Goal: Information Seeking & Learning: Learn about a topic

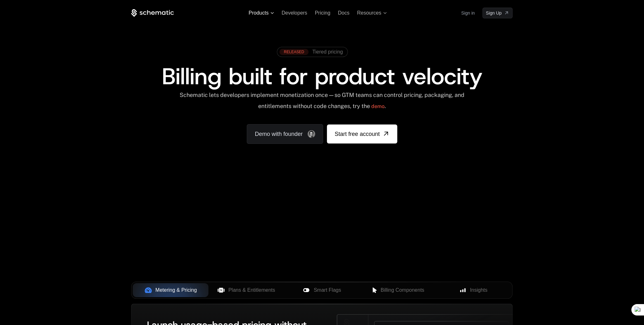
click at [266, 12] on span "Products" at bounding box center [259, 13] width 20 height 6
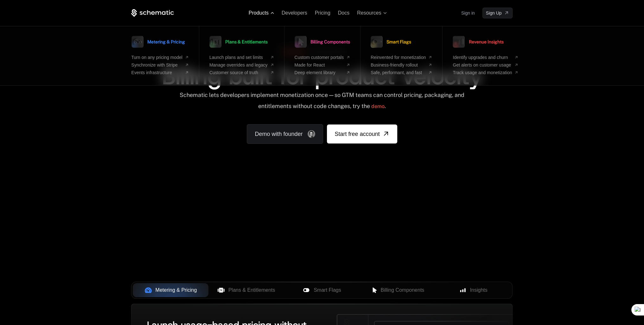
click at [266, 12] on span "Products" at bounding box center [259, 13] width 20 height 6
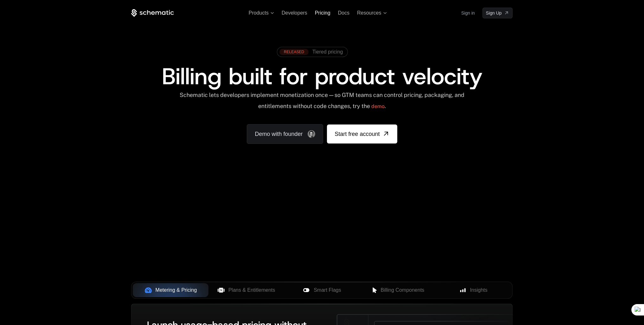
click at [327, 13] on span "Pricing" at bounding box center [323, 12] width 16 height 5
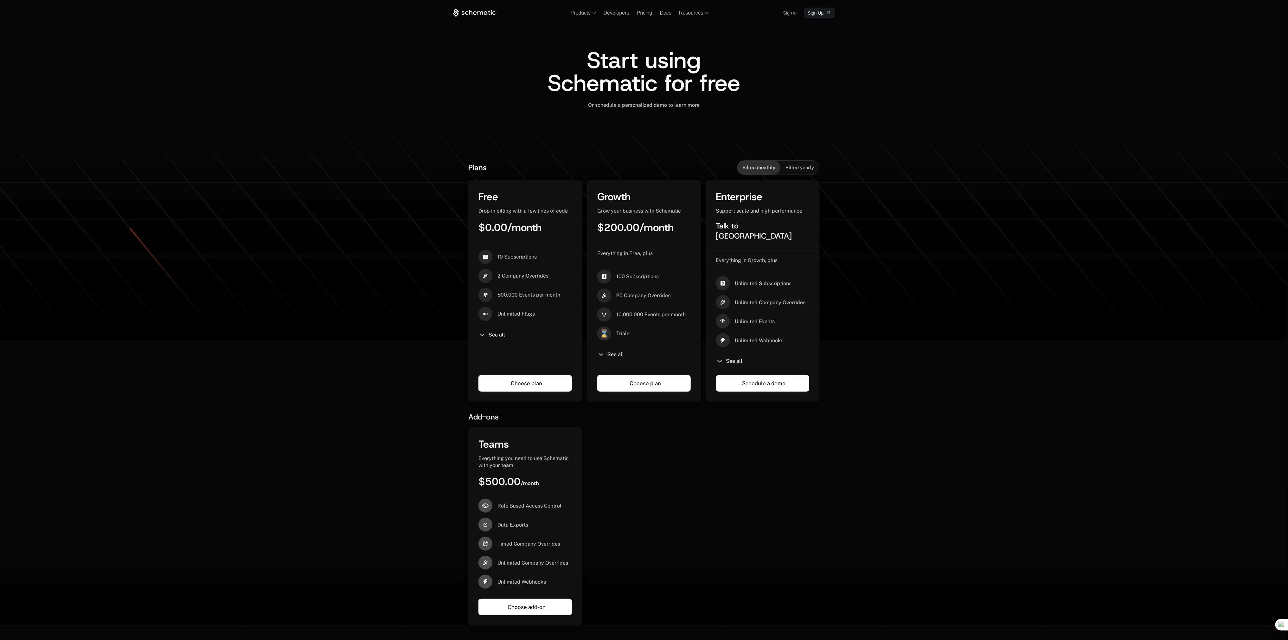
drag, startPoint x: 643, startPoint y: 0, endPoint x: 906, endPoint y: 170, distance: 313.1
click at [644, 170] on div "Plans Billed monthly Billed yearly Free Drop in billing with a few lines of cod…" at bounding box center [644, 384] width 1288 height 482
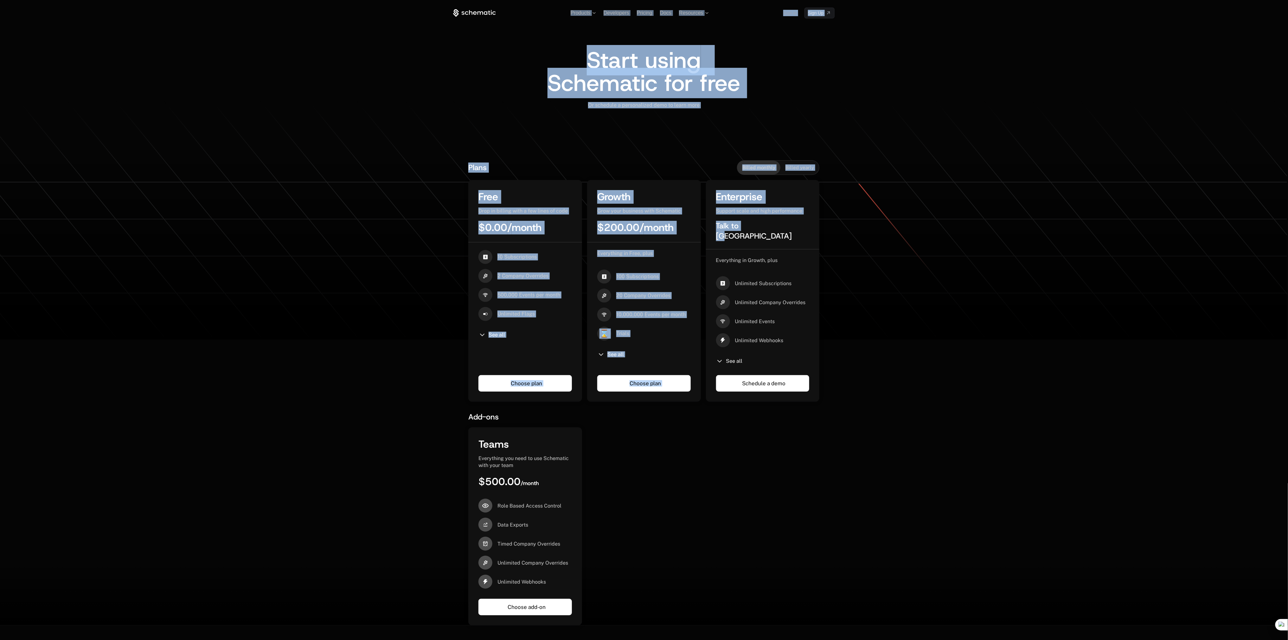
drag, startPoint x: 1287, startPoint y: 134, endPoint x: 1289, endPoint y: 210, distance: 76.1
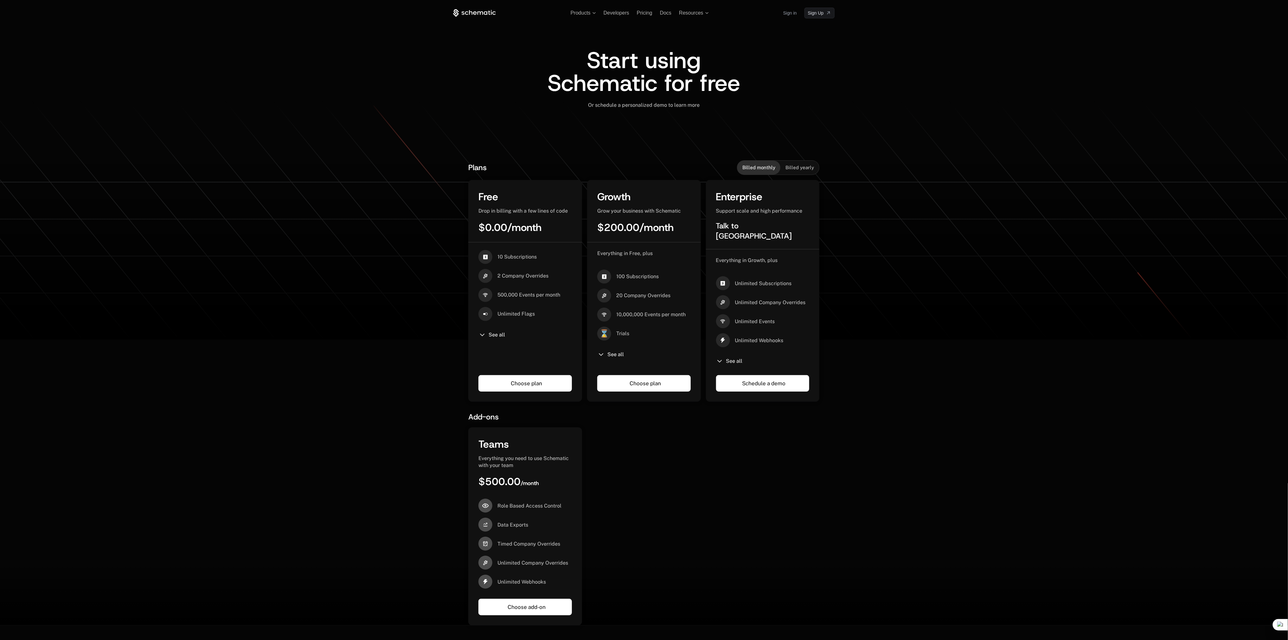
drag, startPoint x: 1263, startPoint y: 133, endPoint x: 1262, endPoint y: 136, distance: 3.5
click at [644, 134] on icon at bounding box center [644, 220] width 1288 height 240
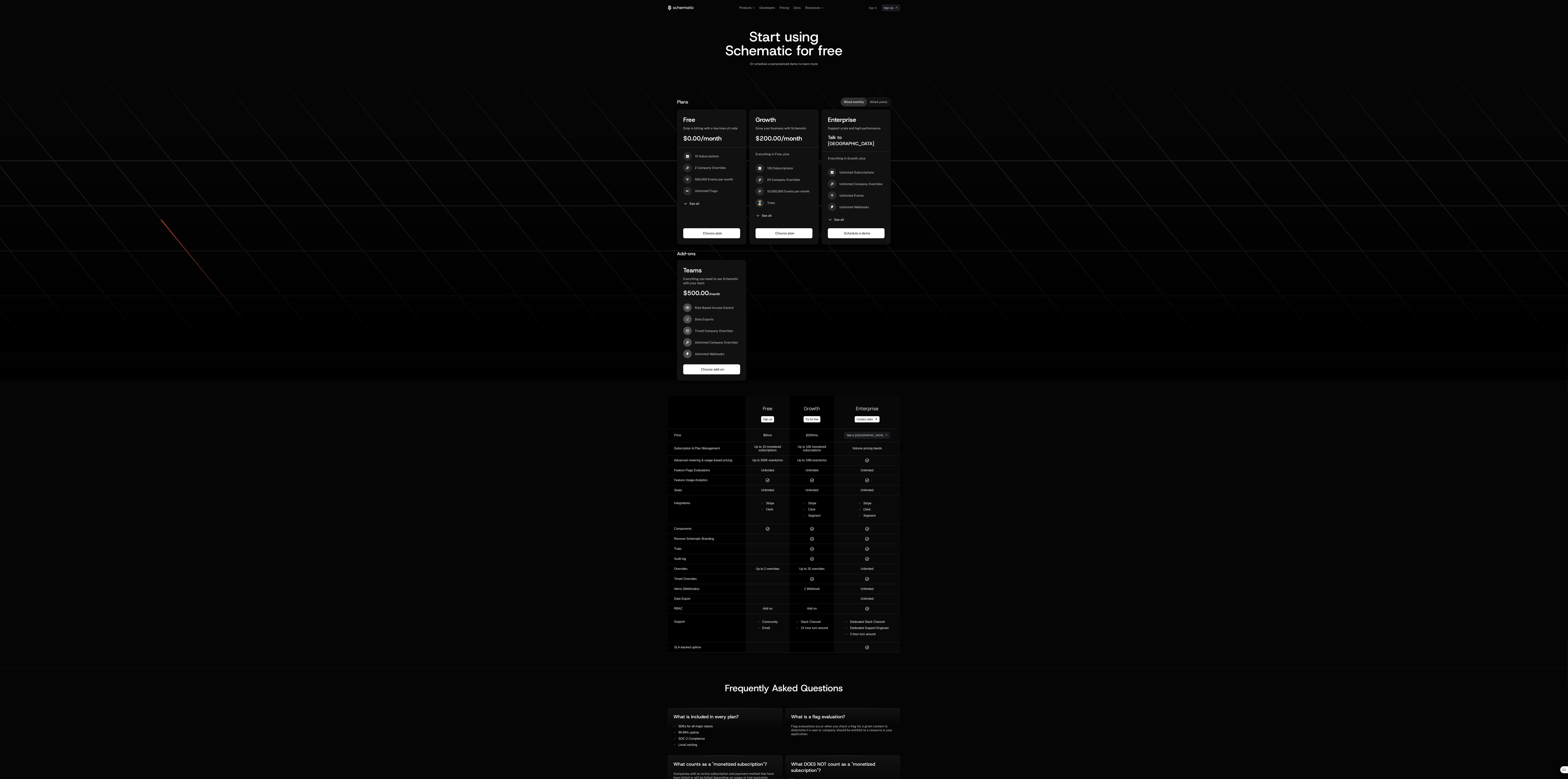
drag, startPoint x: 787, startPoint y: 0, endPoint x: 1207, endPoint y: 250, distance: 488.8
click at [392, 198] on div "Plans Billed monthly Billed yearly Free Drop in billing with a few lines of cod…" at bounding box center [784, 234] width 1568 height 293
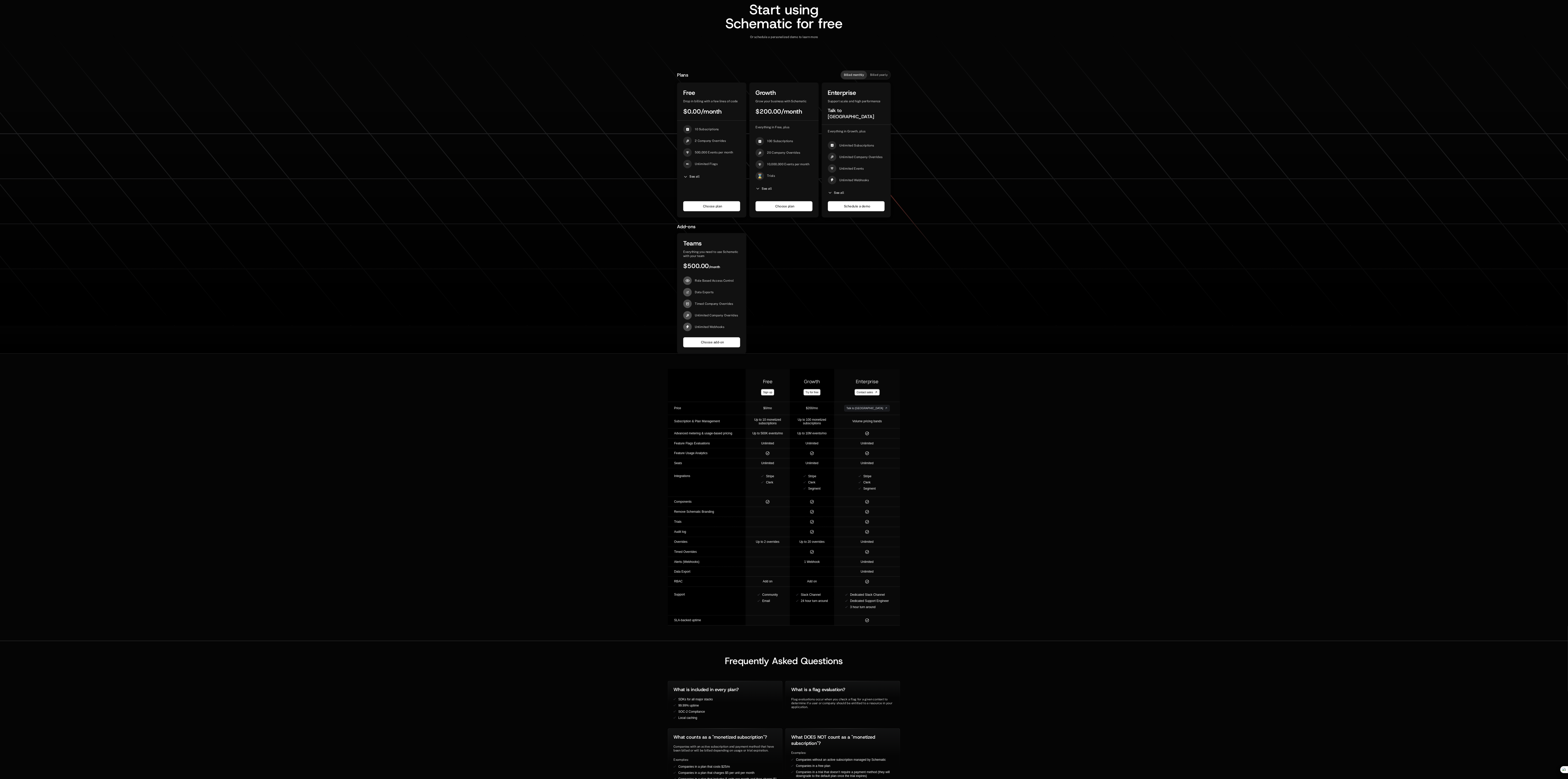
scroll to position [37, 0]
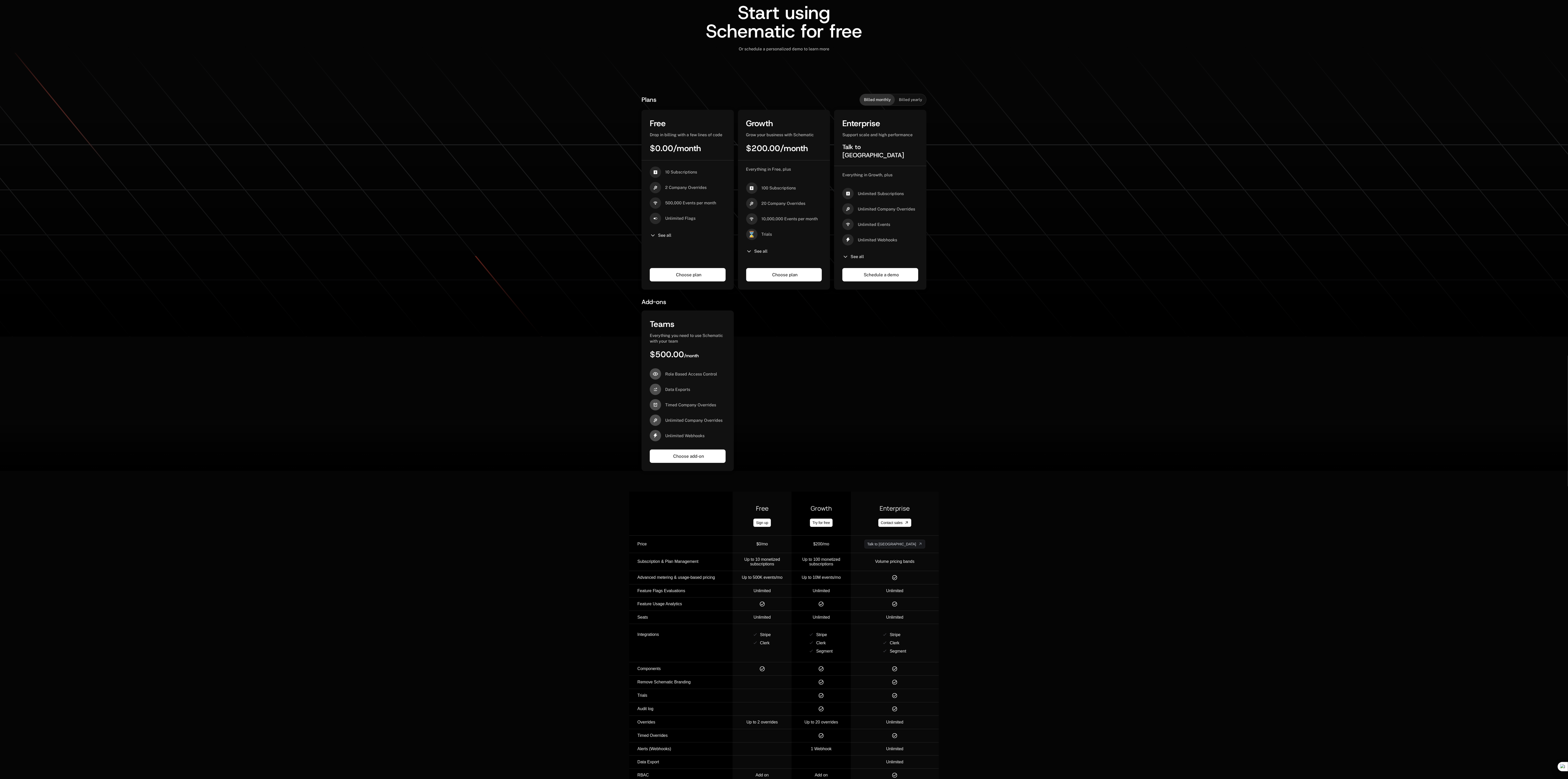
drag, startPoint x: 2105, startPoint y: 2, endPoint x: 1114, endPoint y: 220, distance: 1014.7
click at [523, 226] on div "Plans Billed monthly Billed yearly Free Drop in billing with a few lines of cod…" at bounding box center [784, 276] width 1568 height 391
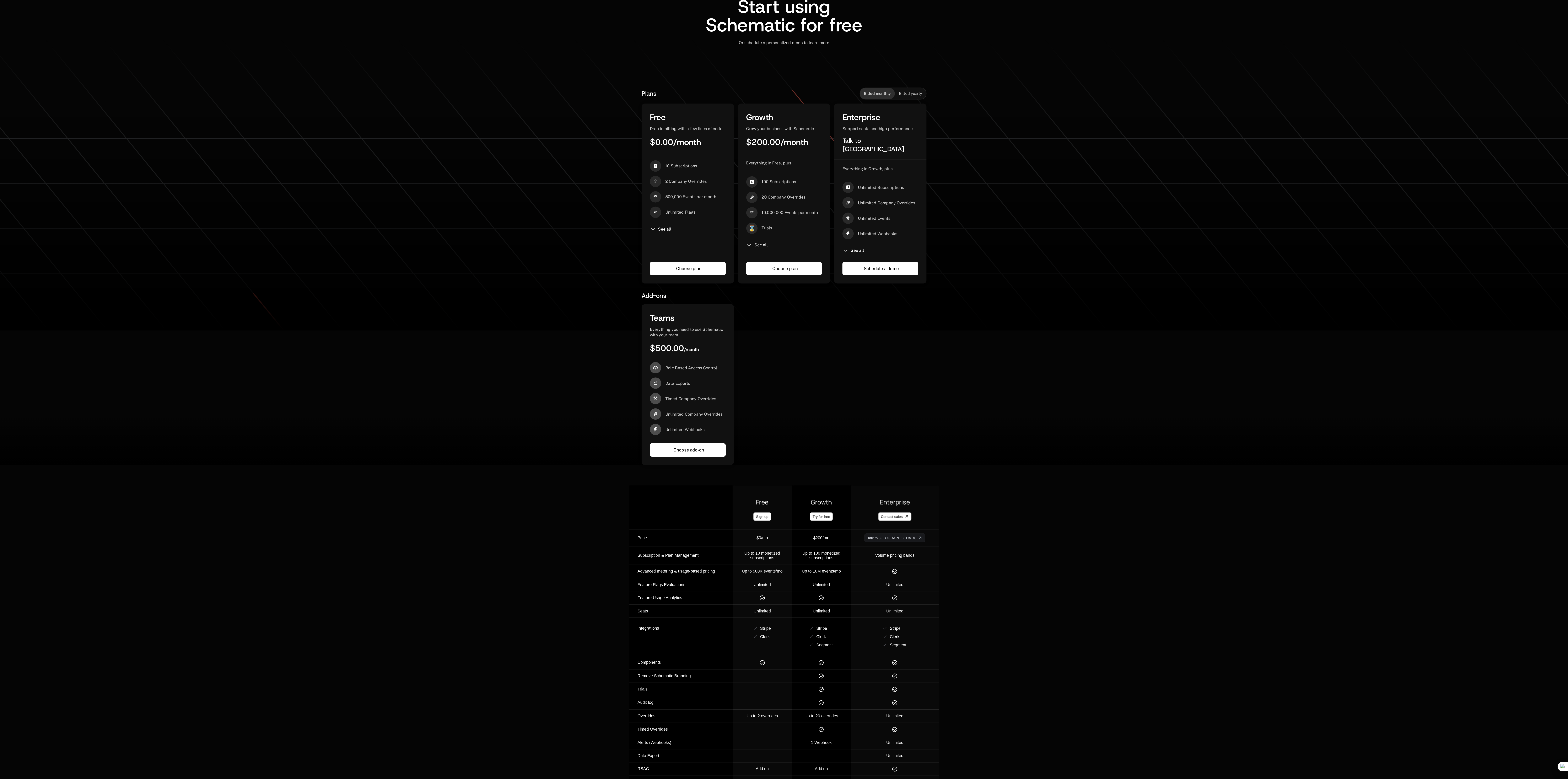
scroll to position [32, 0]
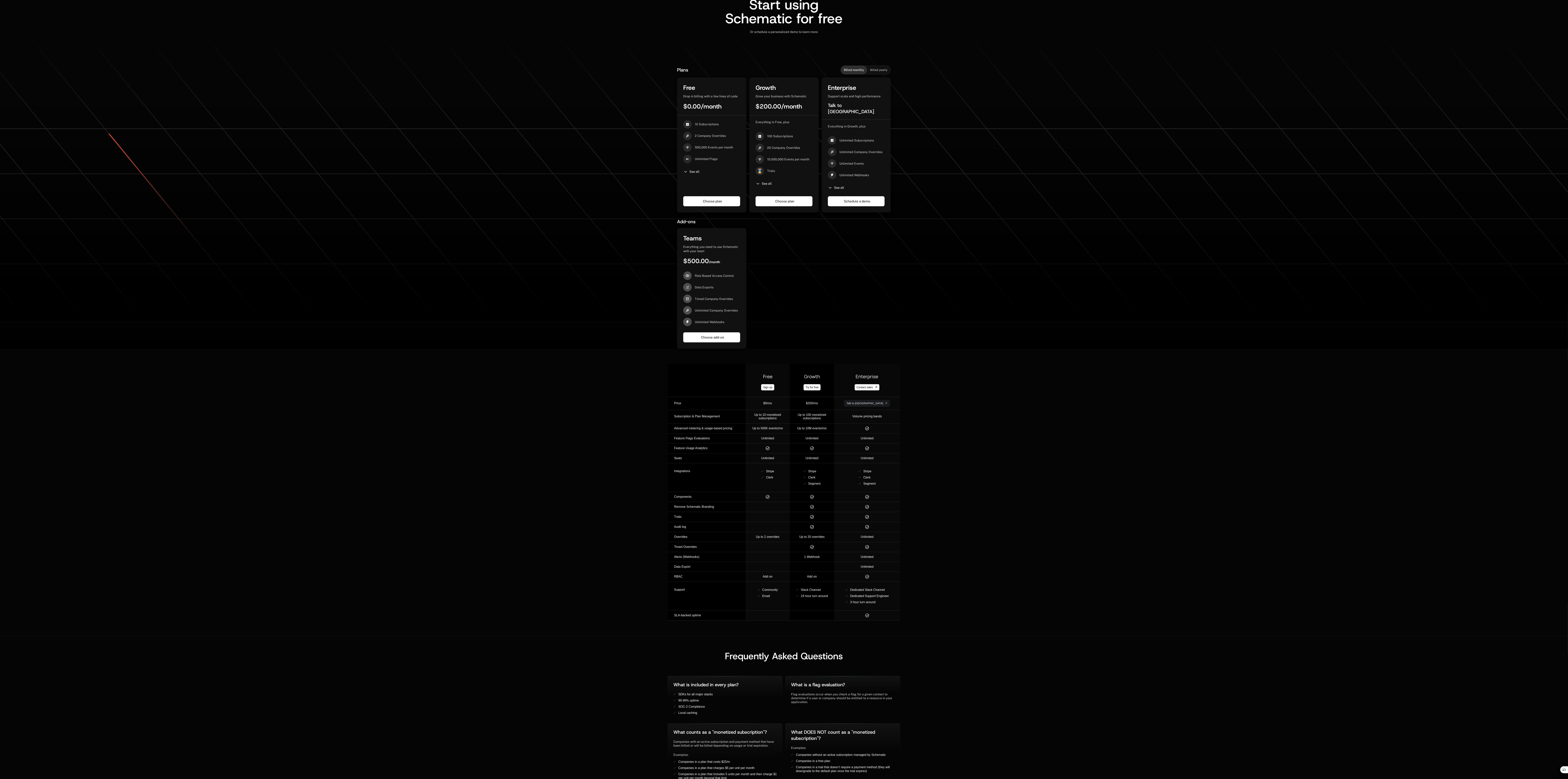
drag, startPoint x: 1172, startPoint y: 1, endPoint x: 1267, endPoint y: 296, distance: 309.9
click at [392, 198] on div "Plans Billed monthly Billed yearly Free Drop in billing with a few lines of cod…" at bounding box center [784, 202] width 1568 height 293
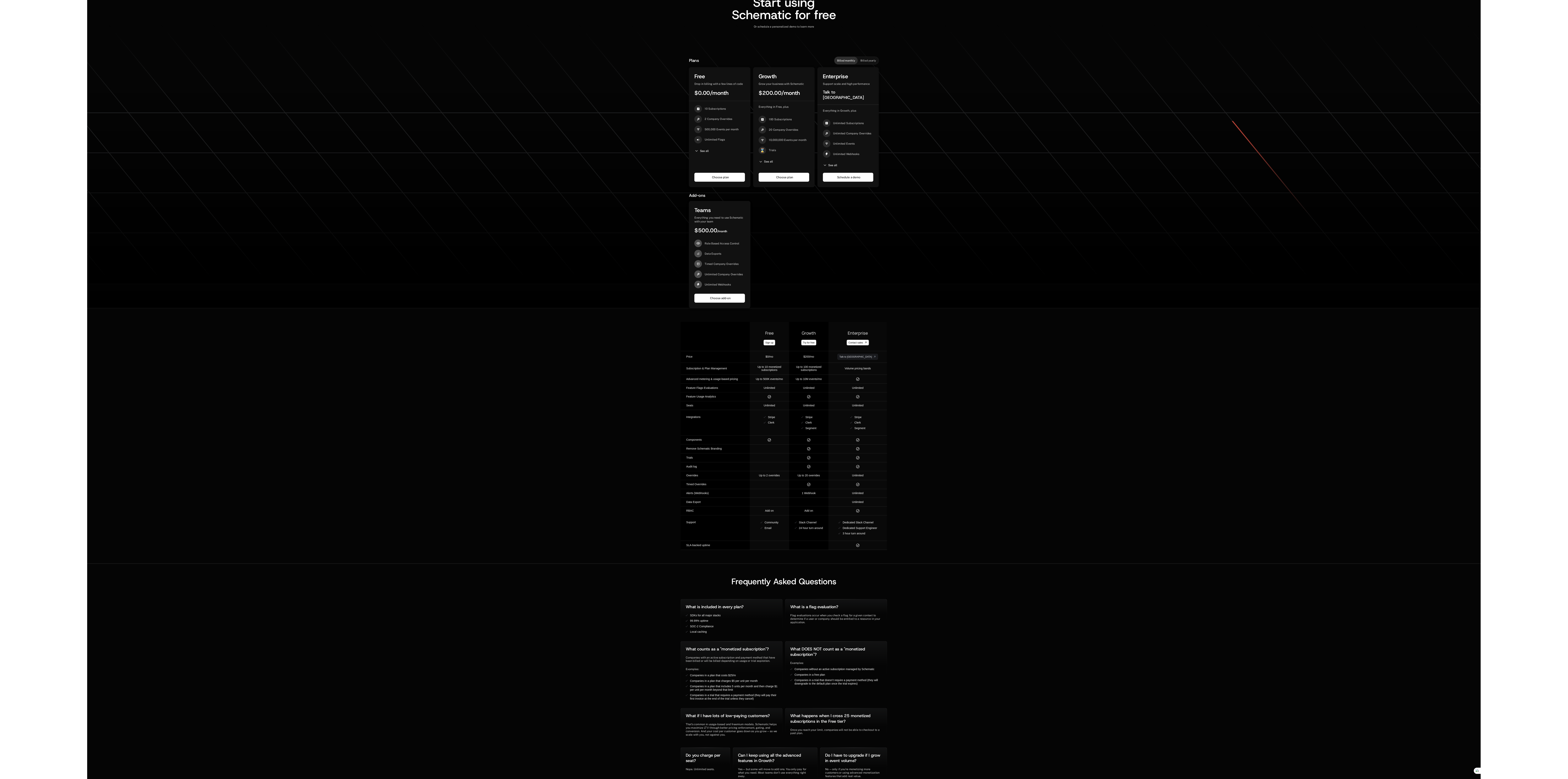
scroll to position [33, 0]
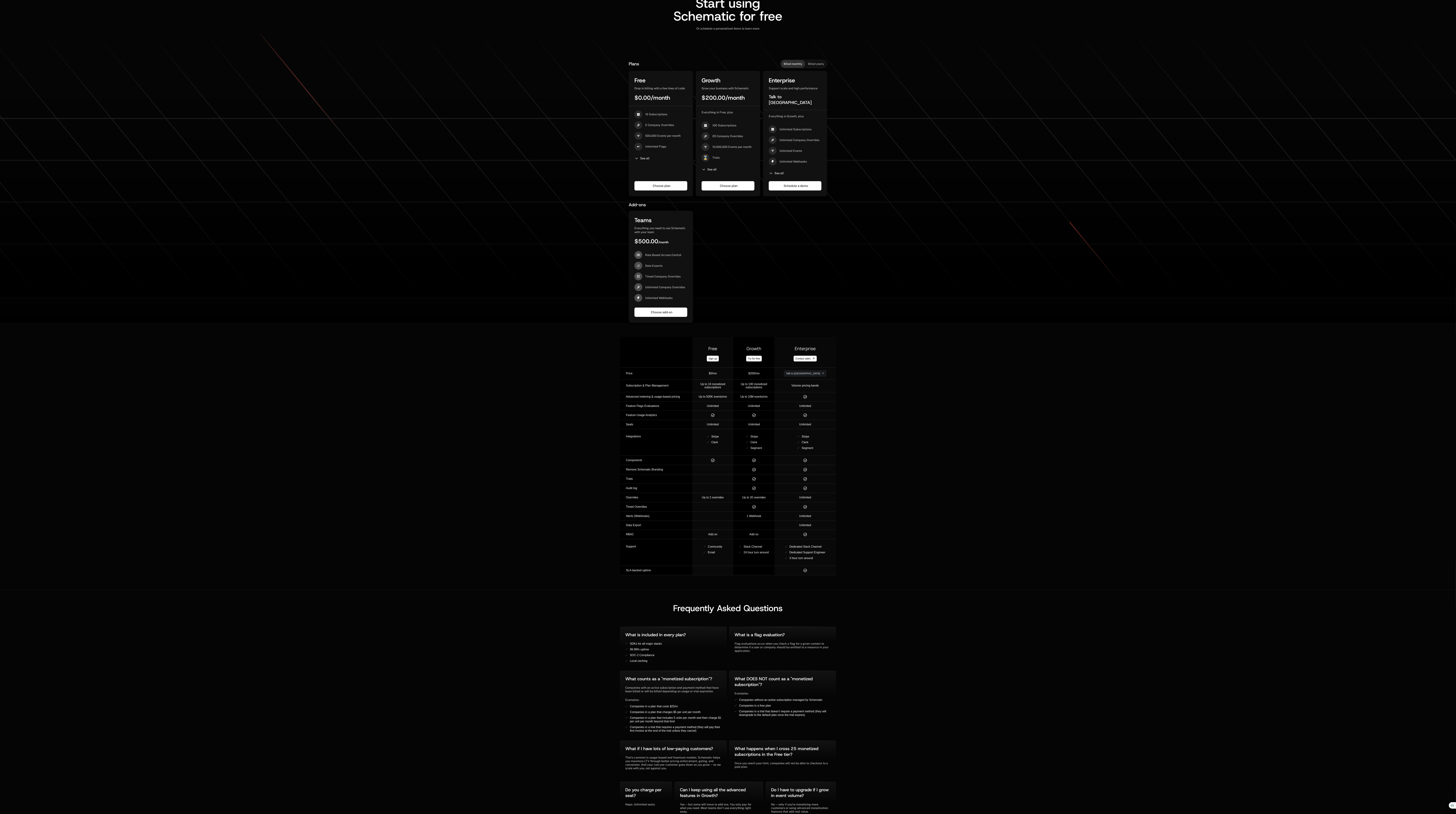
click at [364, 184] on div "Plans Billed monthly Billed yearly Free Drop in billing with a few lines of cod…" at bounding box center [728, 186] width 1456 height 272
